Goal: Task Accomplishment & Management: Complete application form

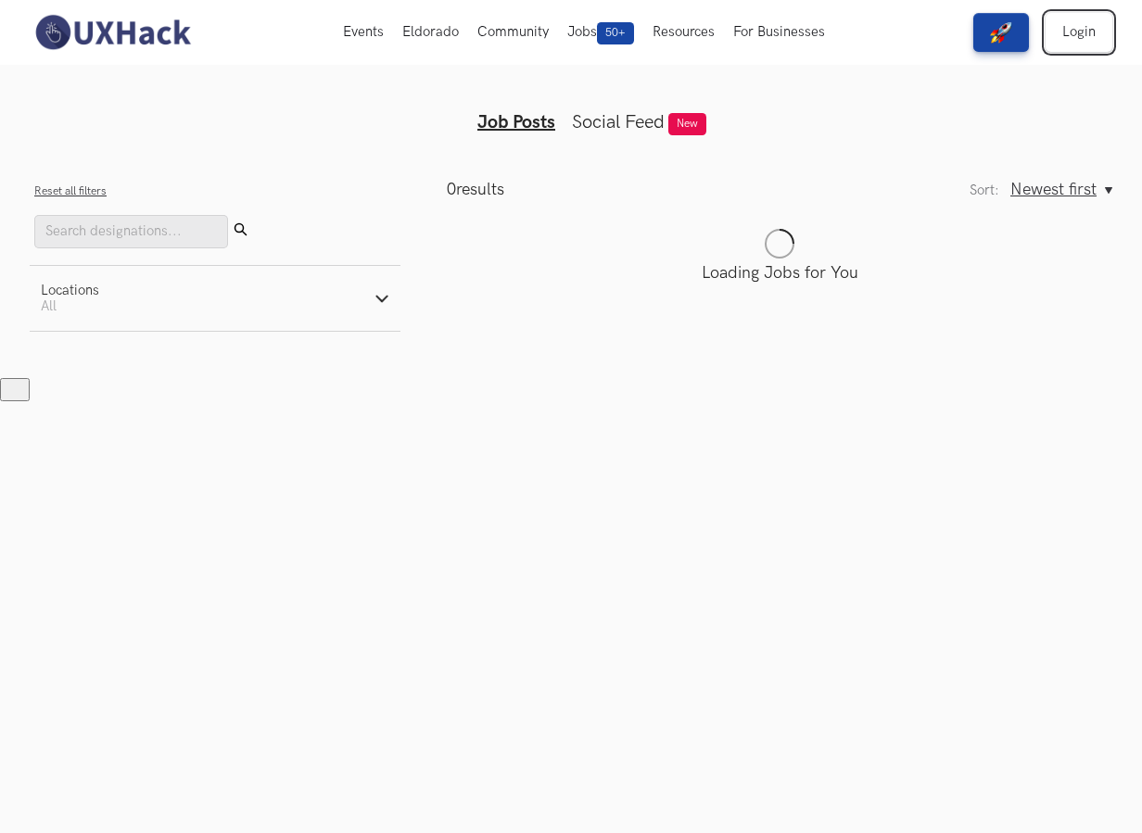
click at [1057, 35] on link "Login" at bounding box center [1078, 32] width 67 height 39
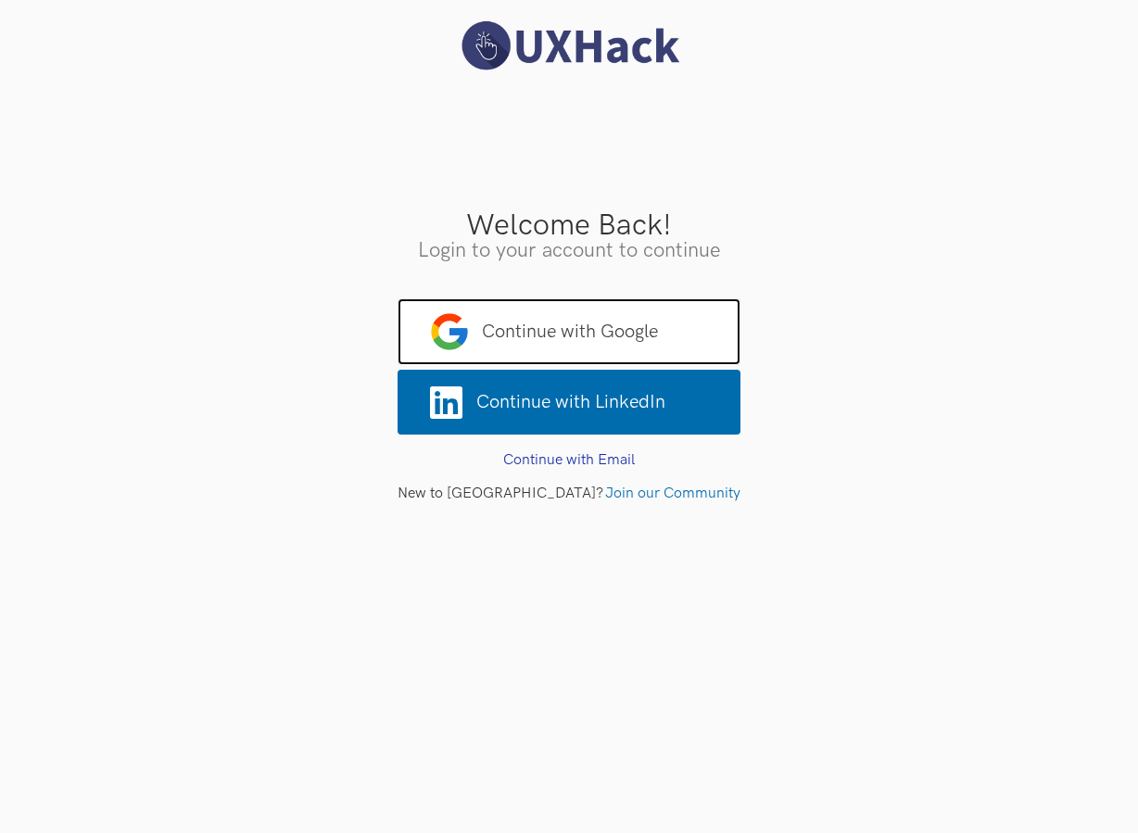
click at [618, 317] on span "Continue with Google" at bounding box center [569, 331] width 343 height 67
